Goal: Task Accomplishment & Management: Manage account settings

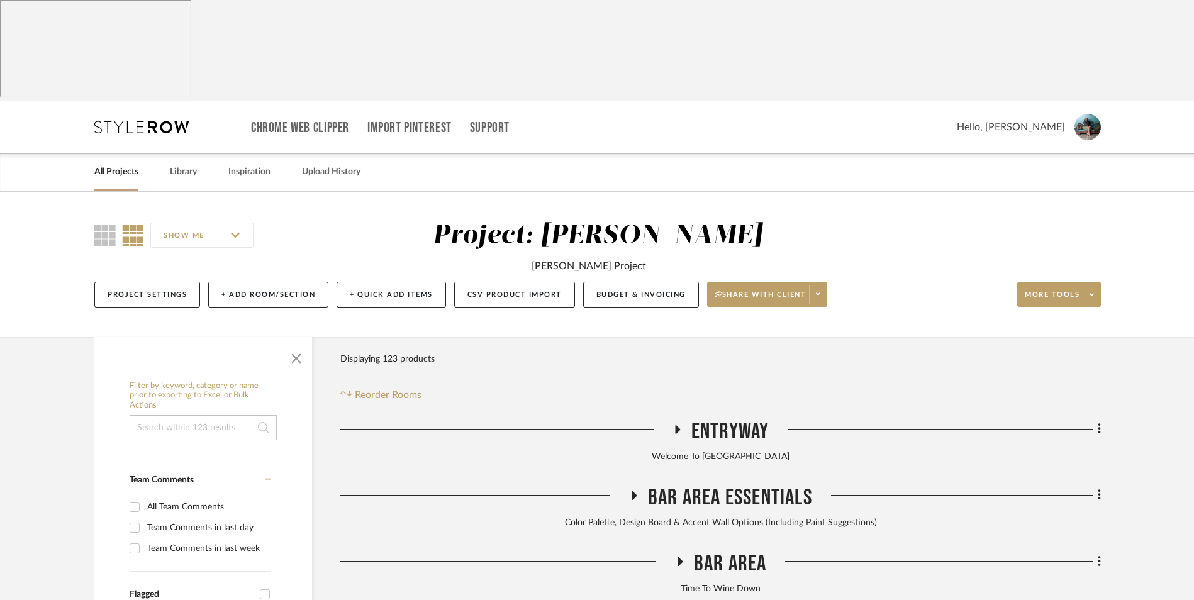
click at [123, 164] on link "All Projects" at bounding box center [116, 172] width 44 height 17
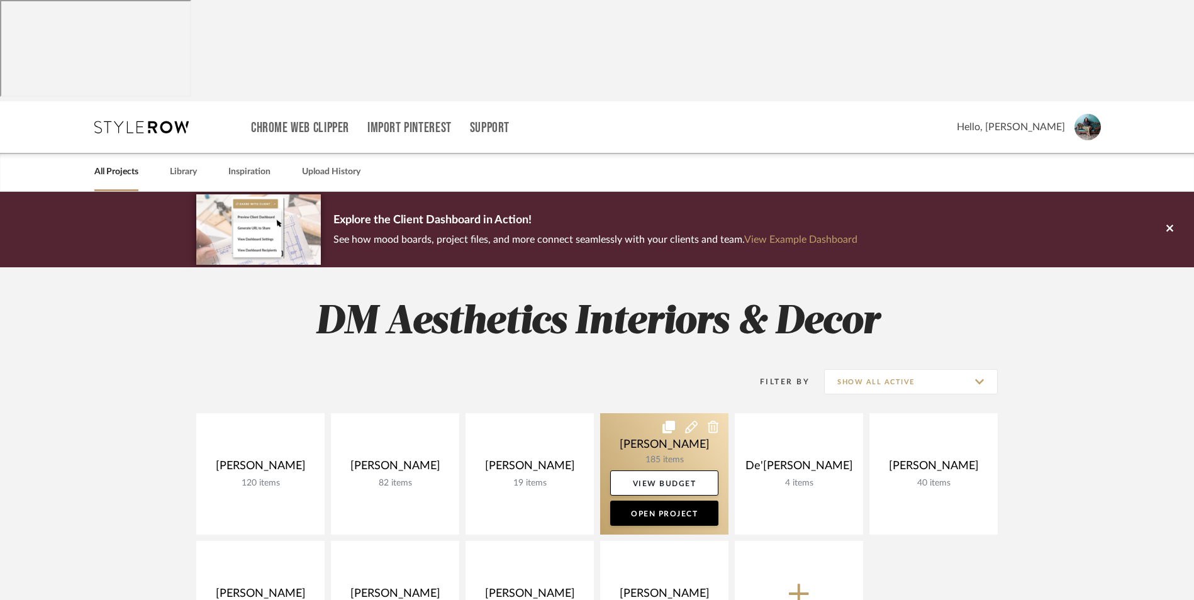
click at [669, 413] on link at bounding box center [664, 473] width 128 height 121
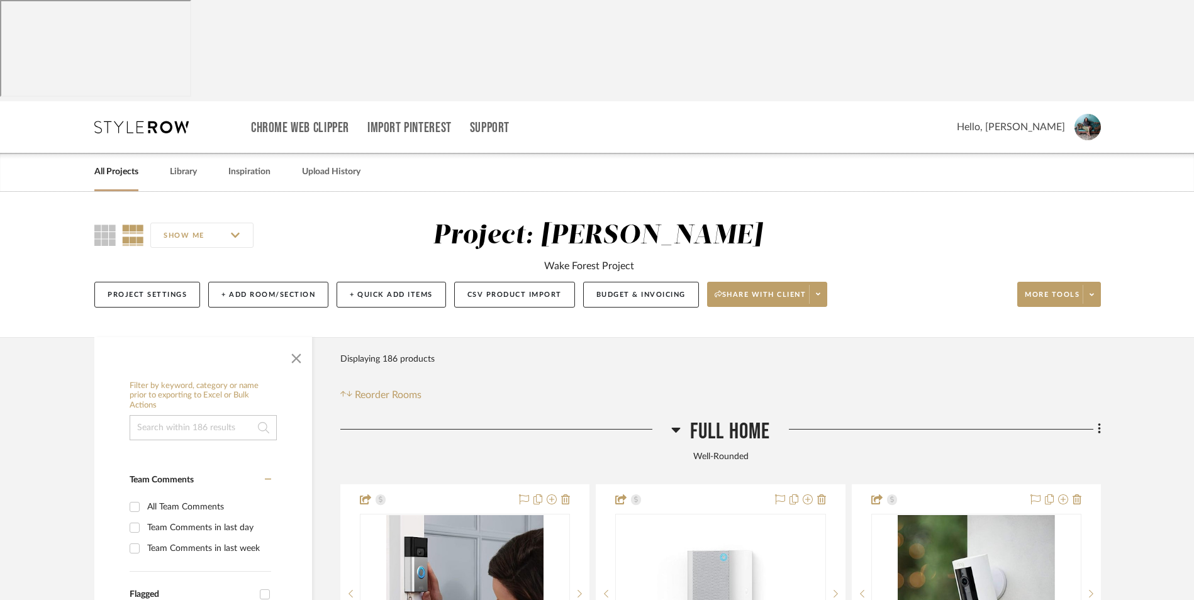
click at [675, 428] on icon at bounding box center [675, 430] width 9 height 5
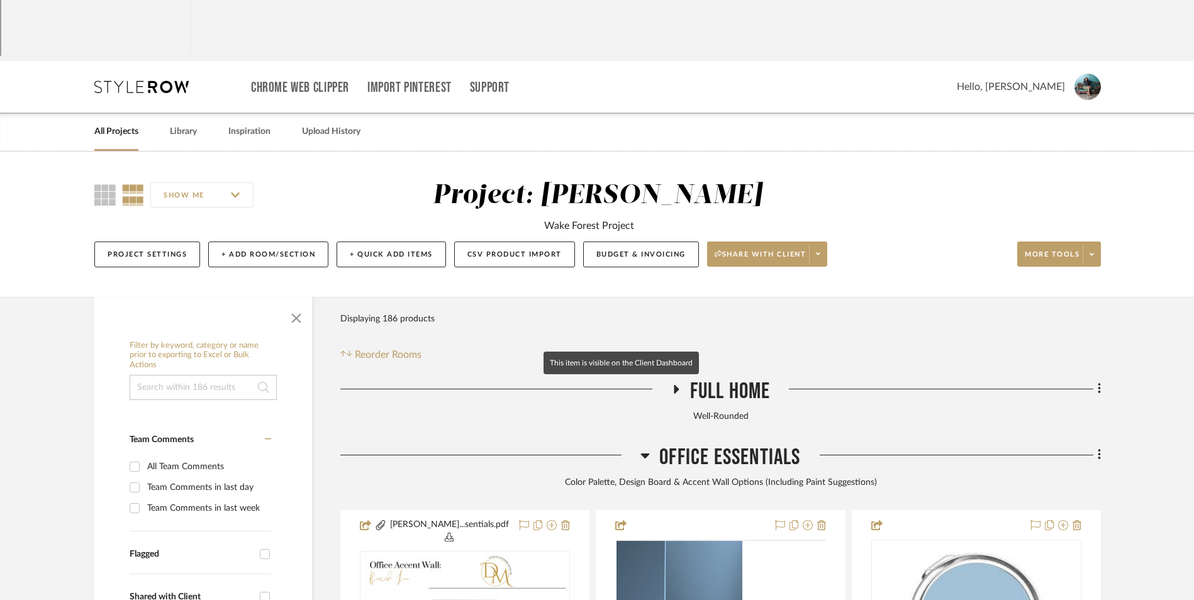
scroll to position [126, 0]
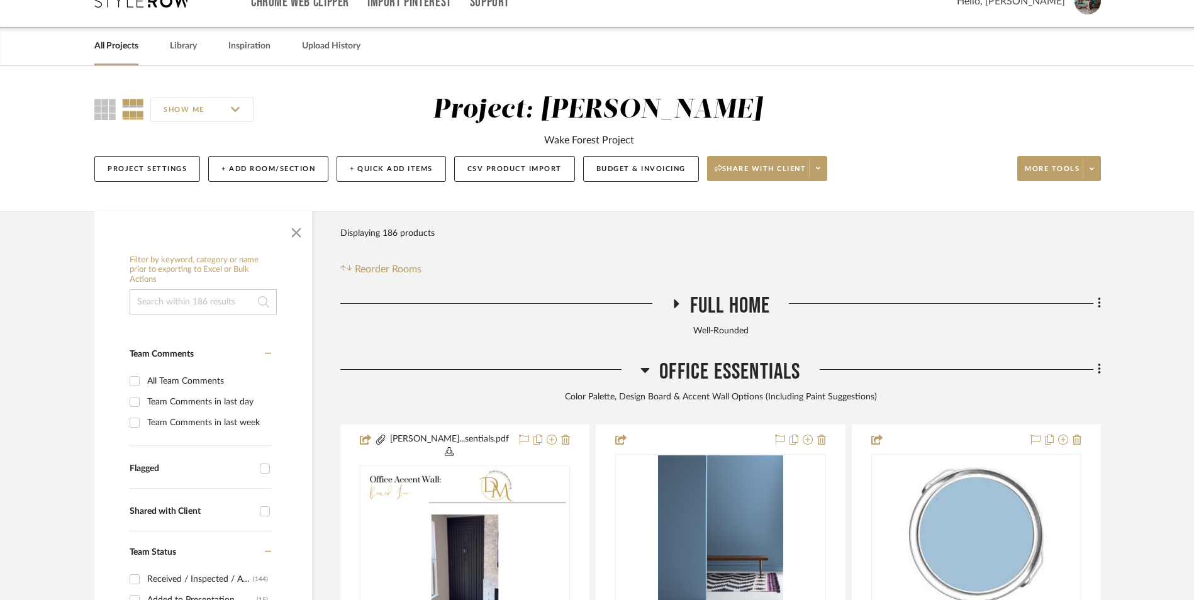
click at [645, 368] on icon at bounding box center [645, 370] width 9 height 5
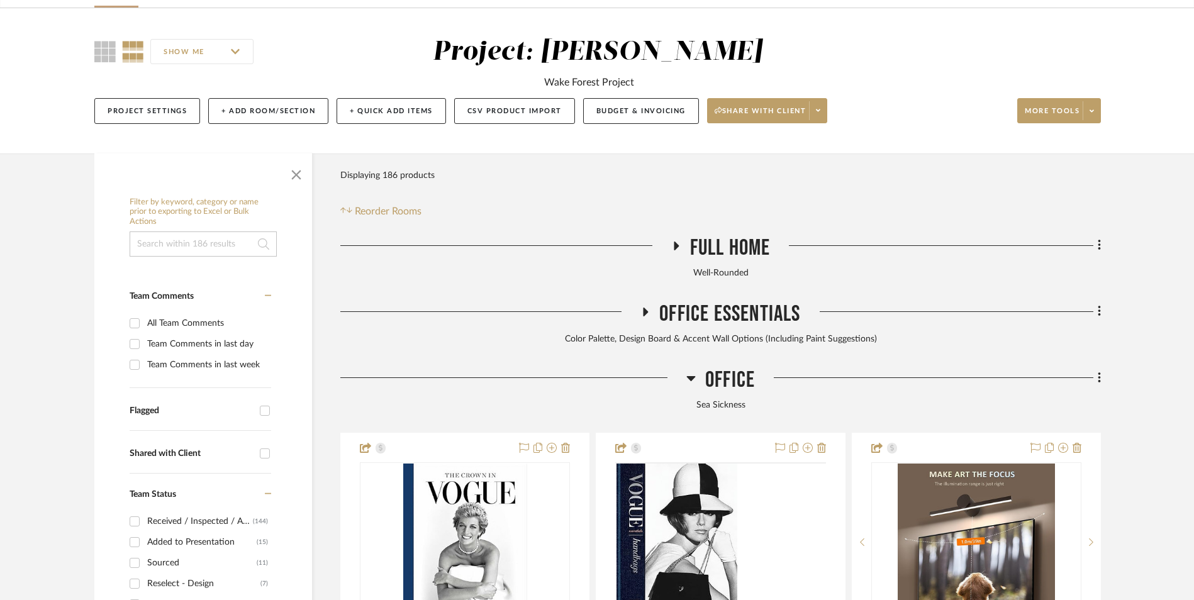
scroll to position [252, 0]
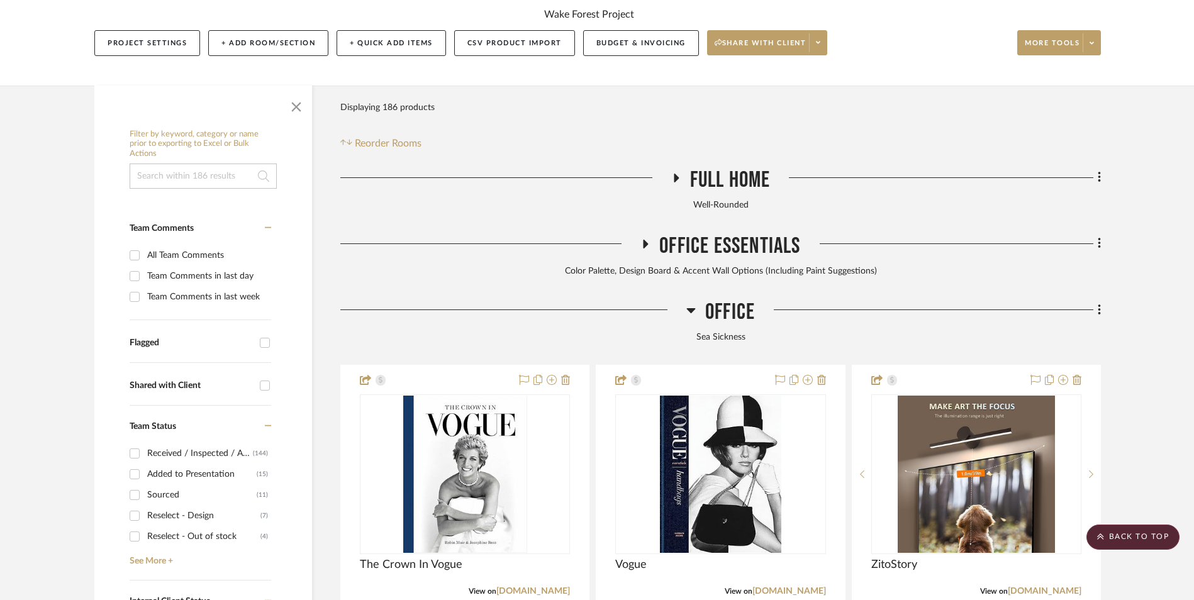
click at [688, 303] on icon at bounding box center [690, 310] width 9 height 15
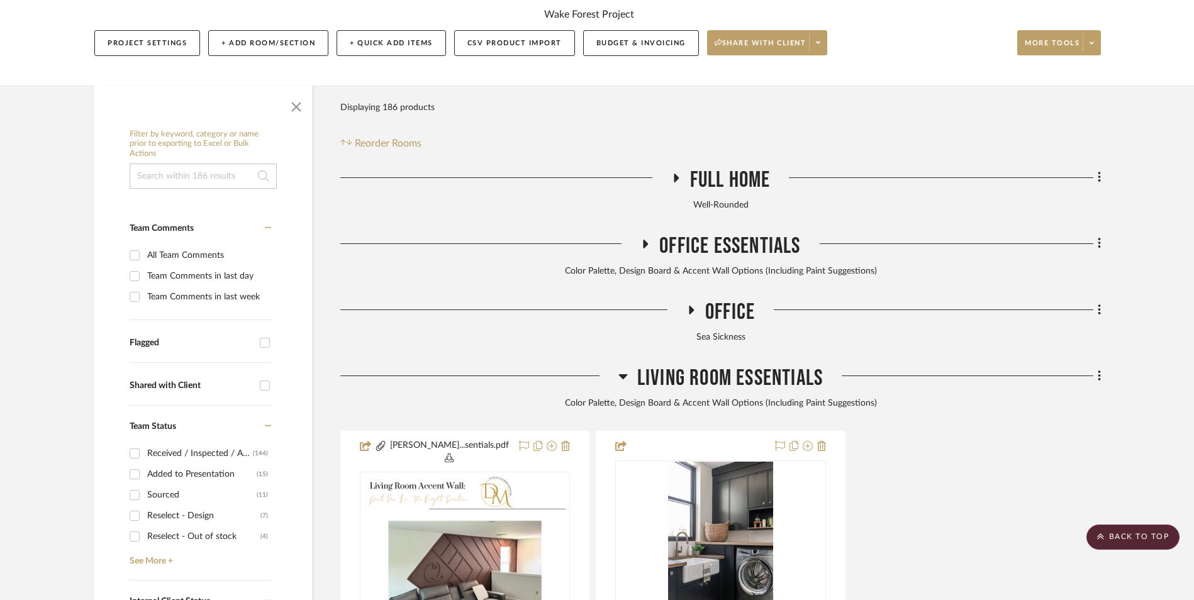
click at [624, 369] on icon at bounding box center [622, 376] width 9 height 15
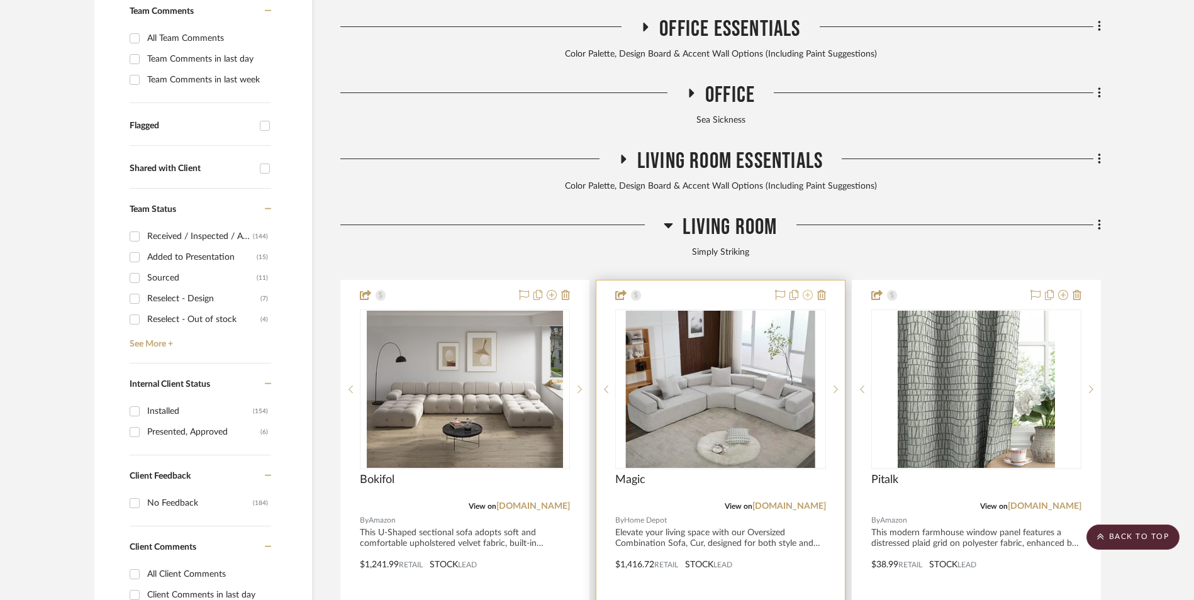
scroll to position [440, 0]
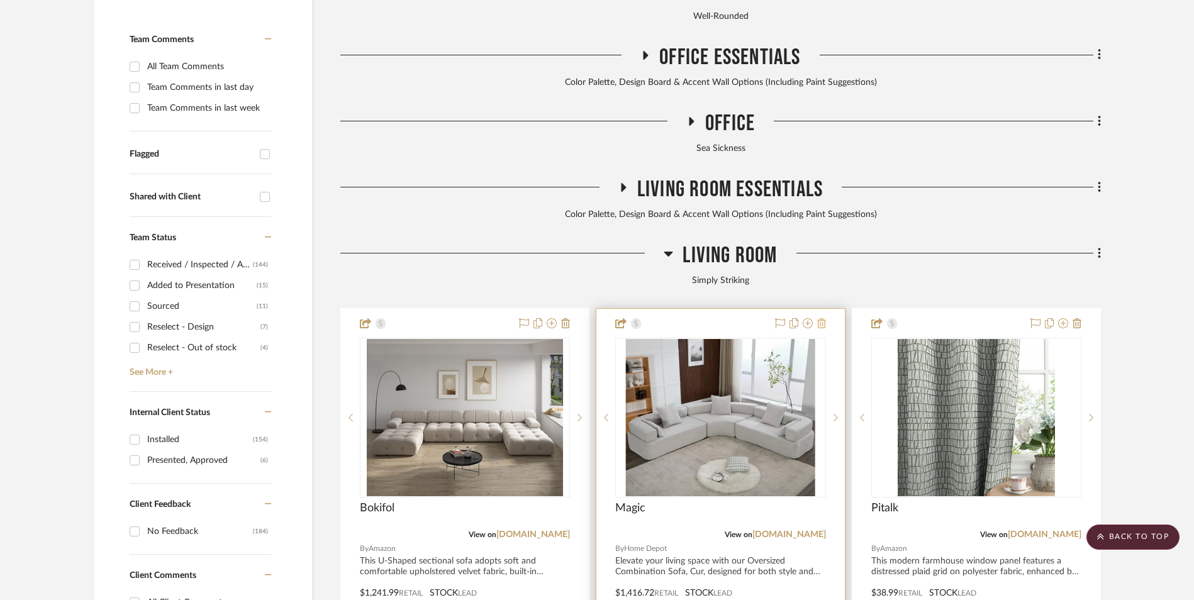
click at [821, 318] on icon at bounding box center [821, 323] width 9 height 10
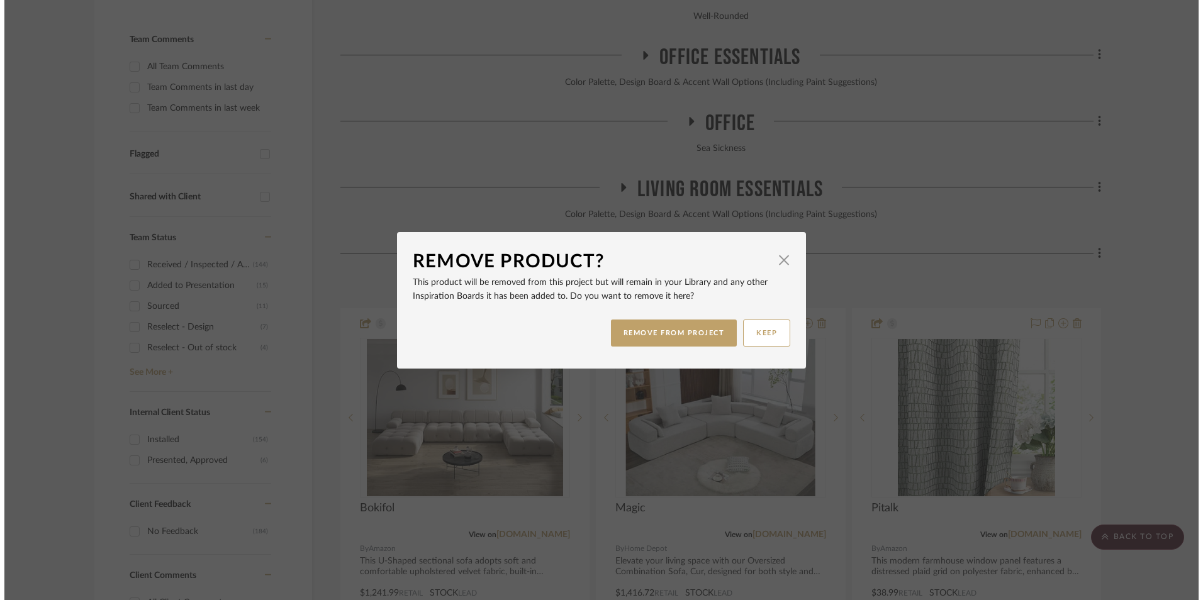
scroll to position [0, 0]
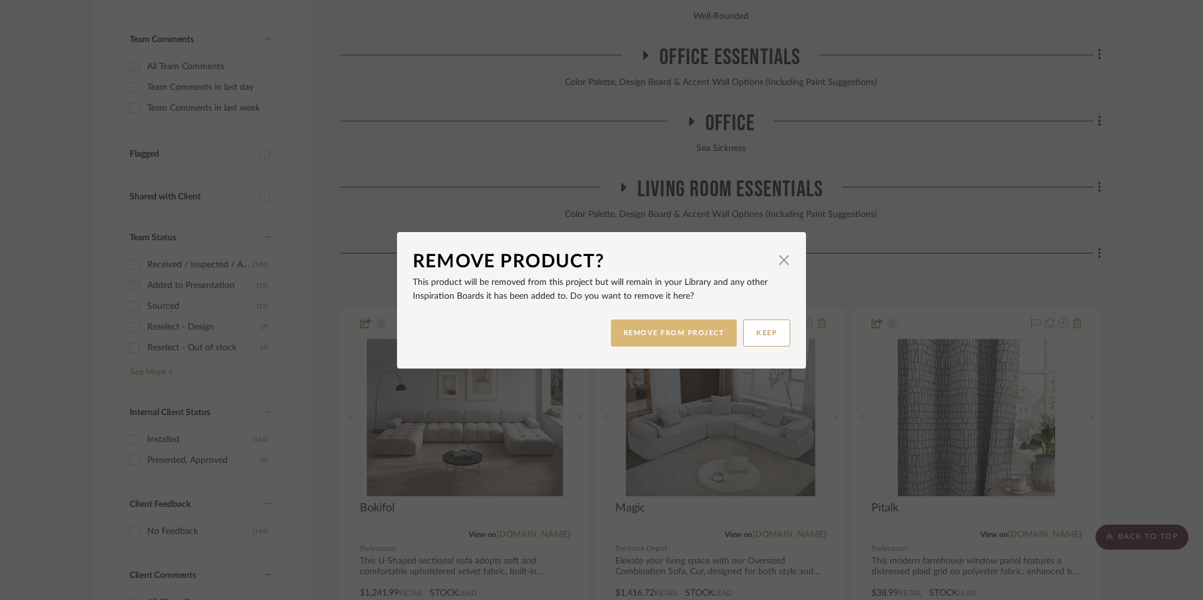
click at [704, 320] on button "REMOVE FROM PROJECT" at bounding box center [674, 333] width 126 height 27
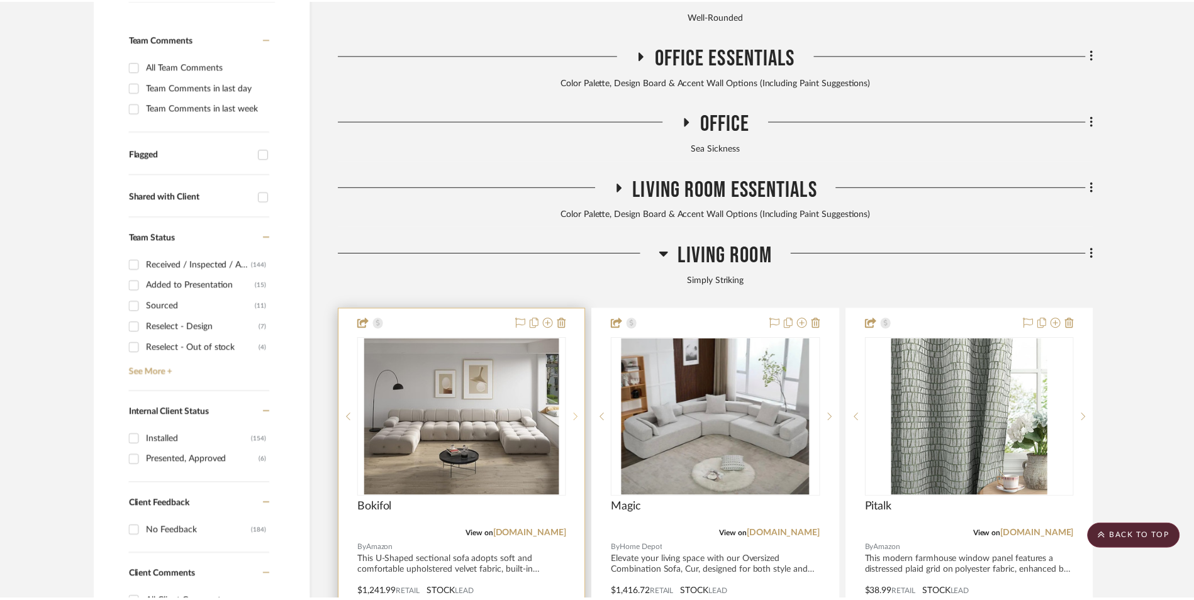
scroll to position [440, 0]
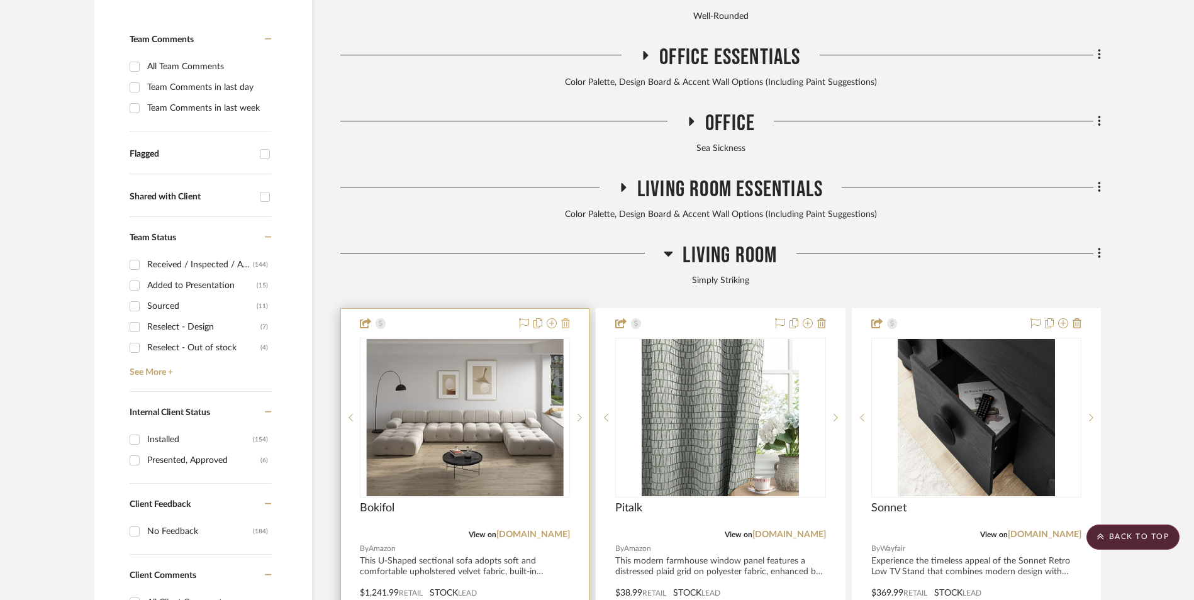
click at [566, 318] on icon at bounding box center [565, 323] width 9 height 10
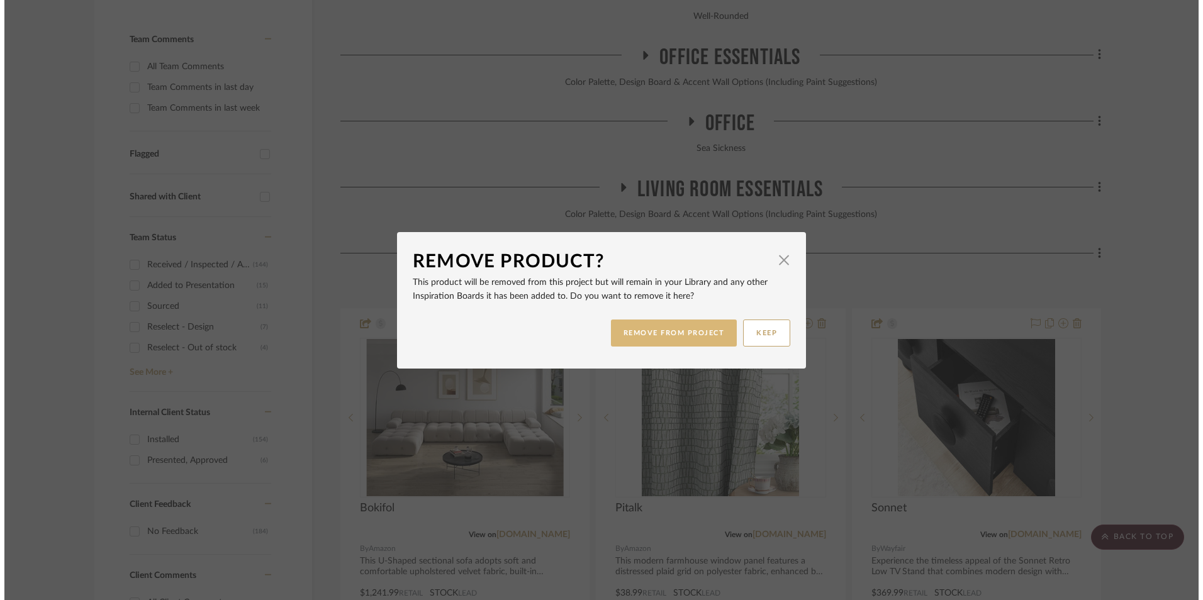
scroll to position [0, 0]
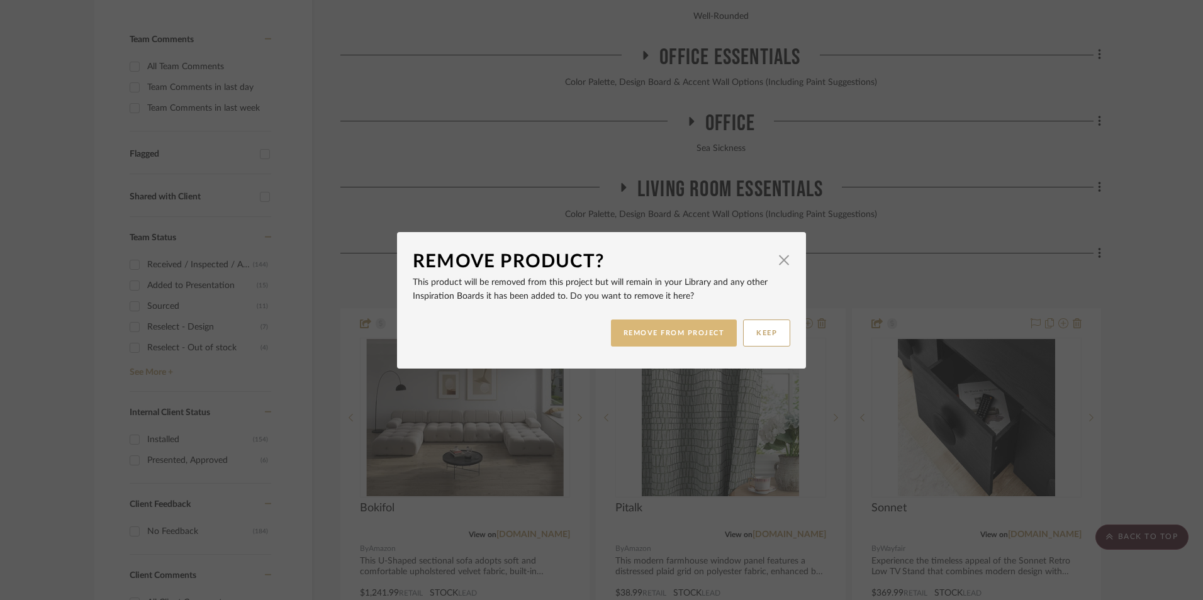
click at [669, 331] on button "REMOVE FROM PROJECT" at bounding box center [674, 333] width 126 height 27
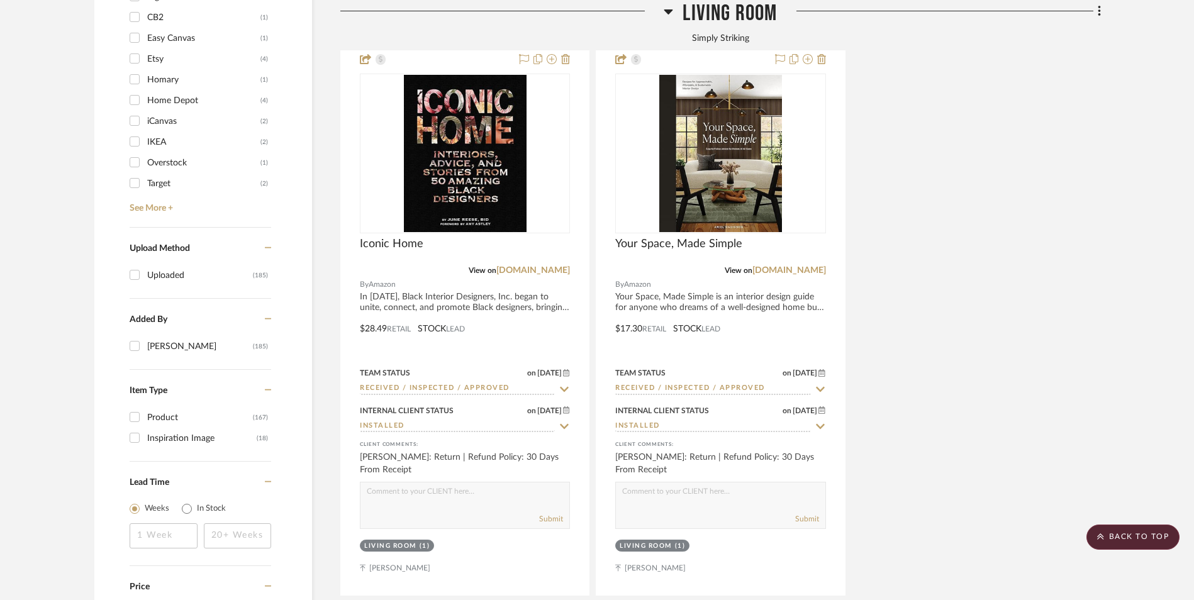
scroll to position [2013, 0]
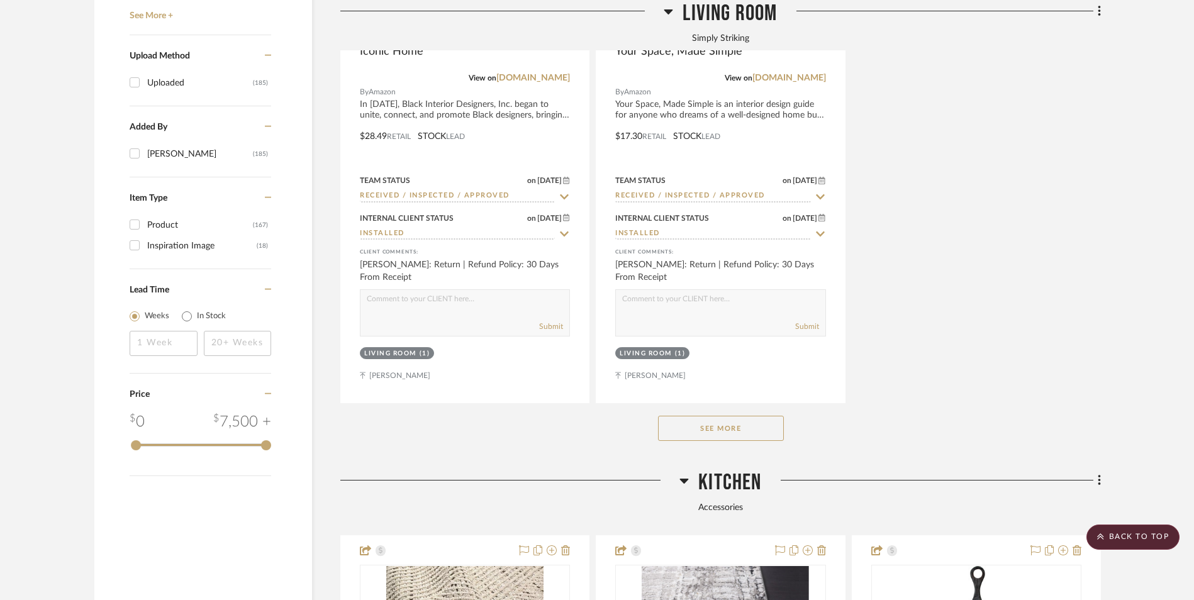
click at [746, 416] on button "See More" at bounding box center [721, 428] width 126 height 25
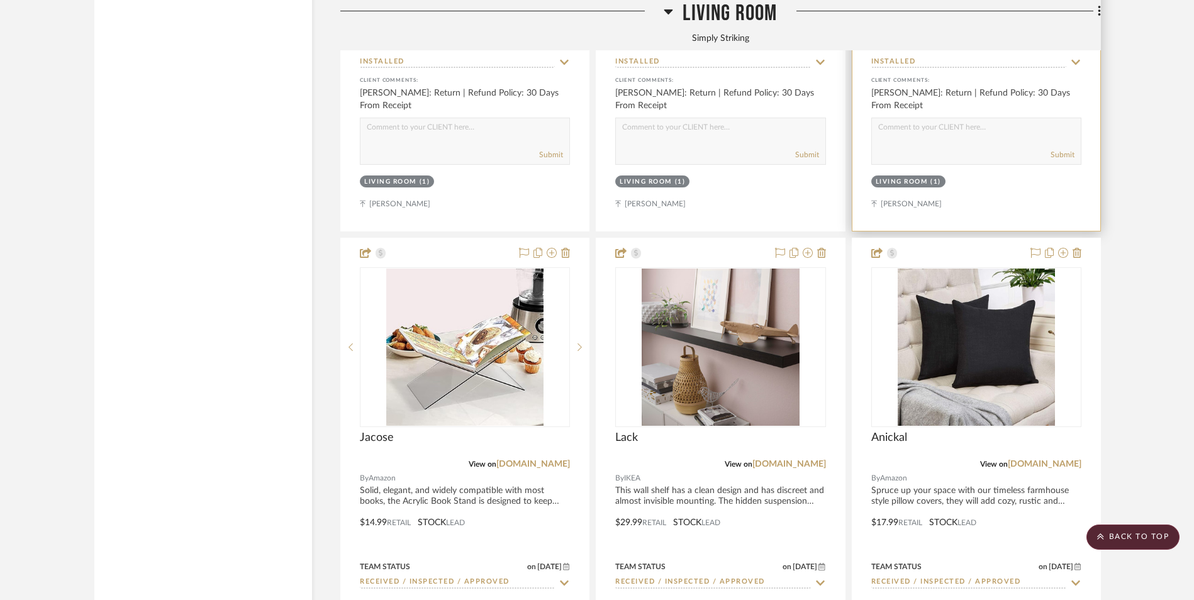
scroll to position [2767, 0]
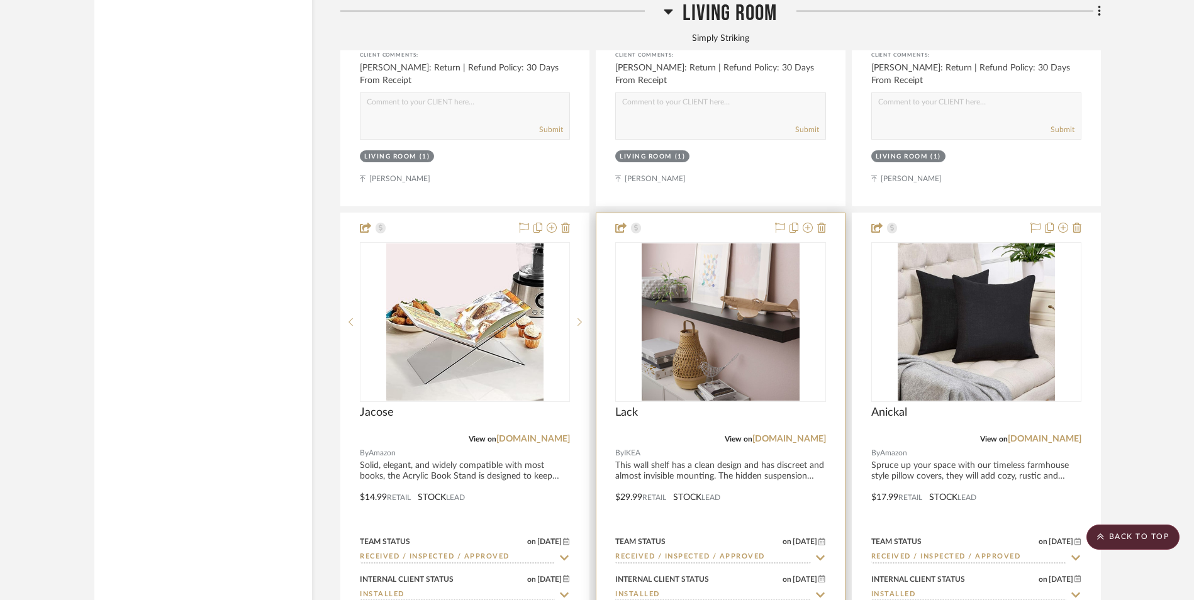
click at [0, 0] on img at bounding box center [0, 0] width 0 height 0
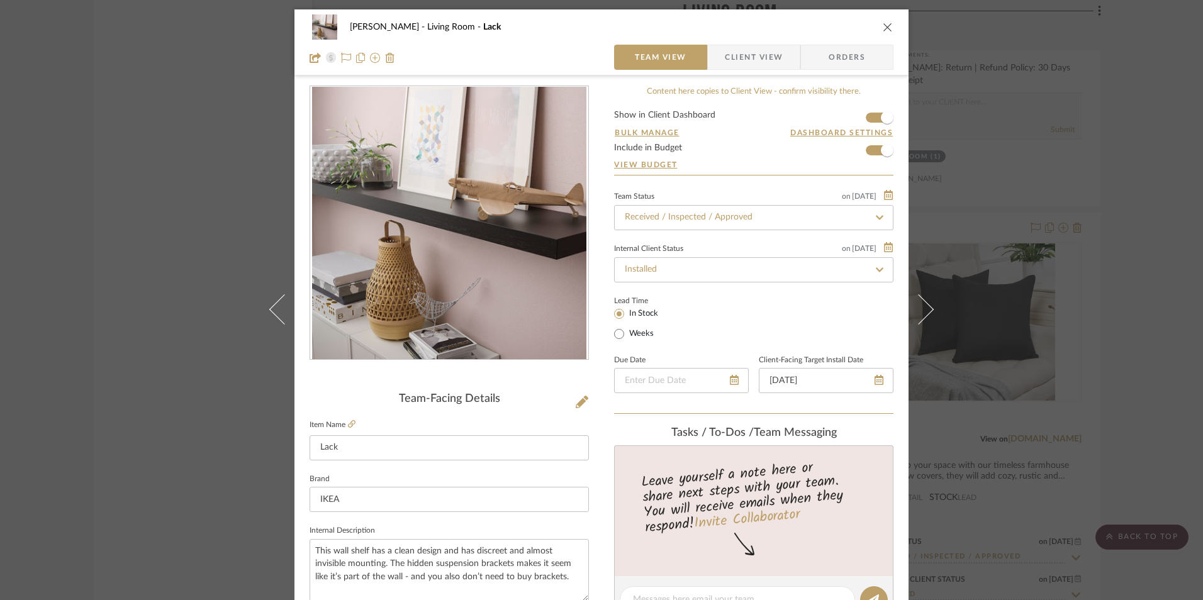
scroll to position [252, 0]
